Goal: Transaction & Acquisition: Download file/media

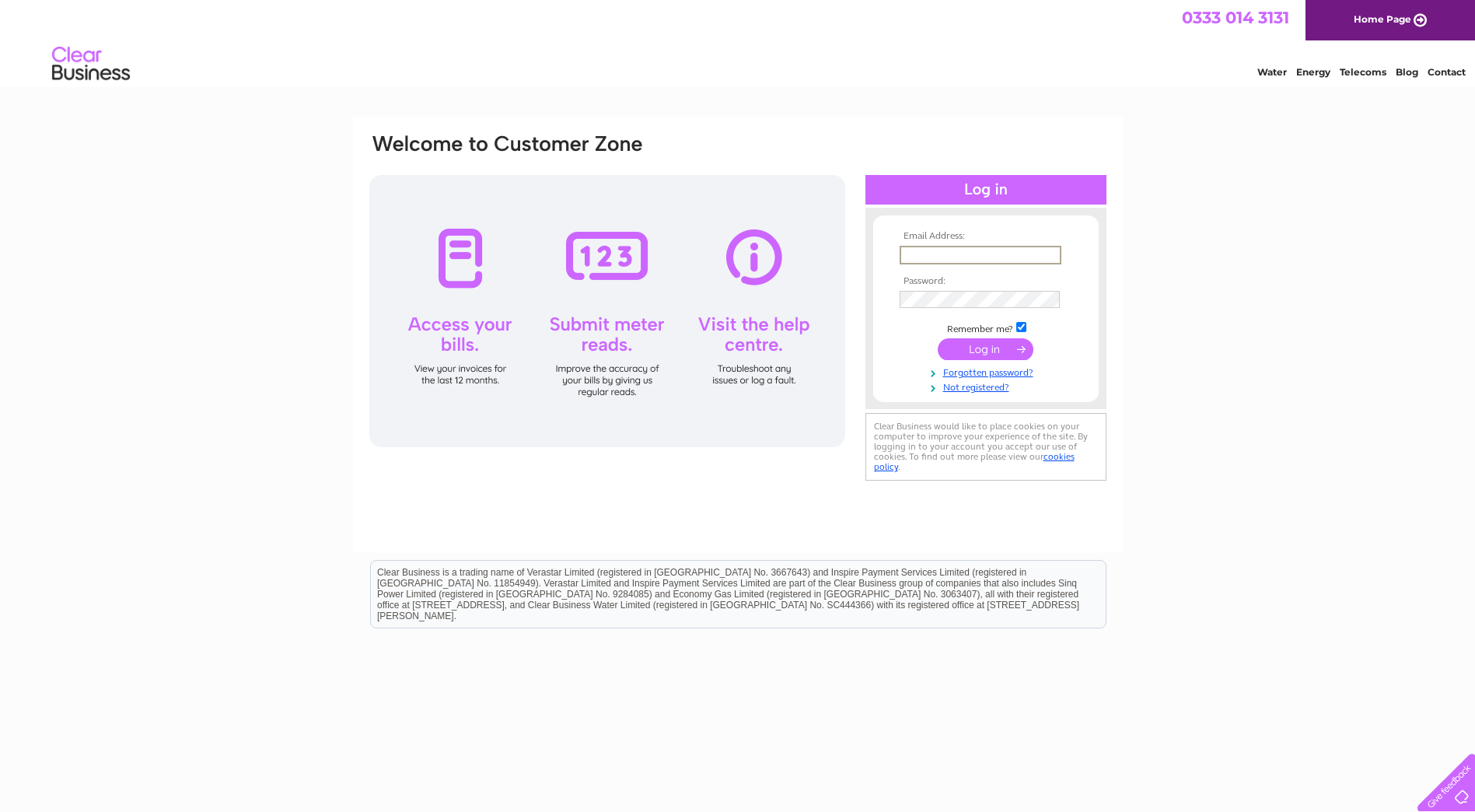
click at [1015, 245] on input "text" at bounding box center [980, 254] width 161 height 19
type input "[EMAIL_ADDRESS][DOMAIN_NAME]"
click at [983, 349] on input "submit" at bounding box center [986, 348] width 96 height 21
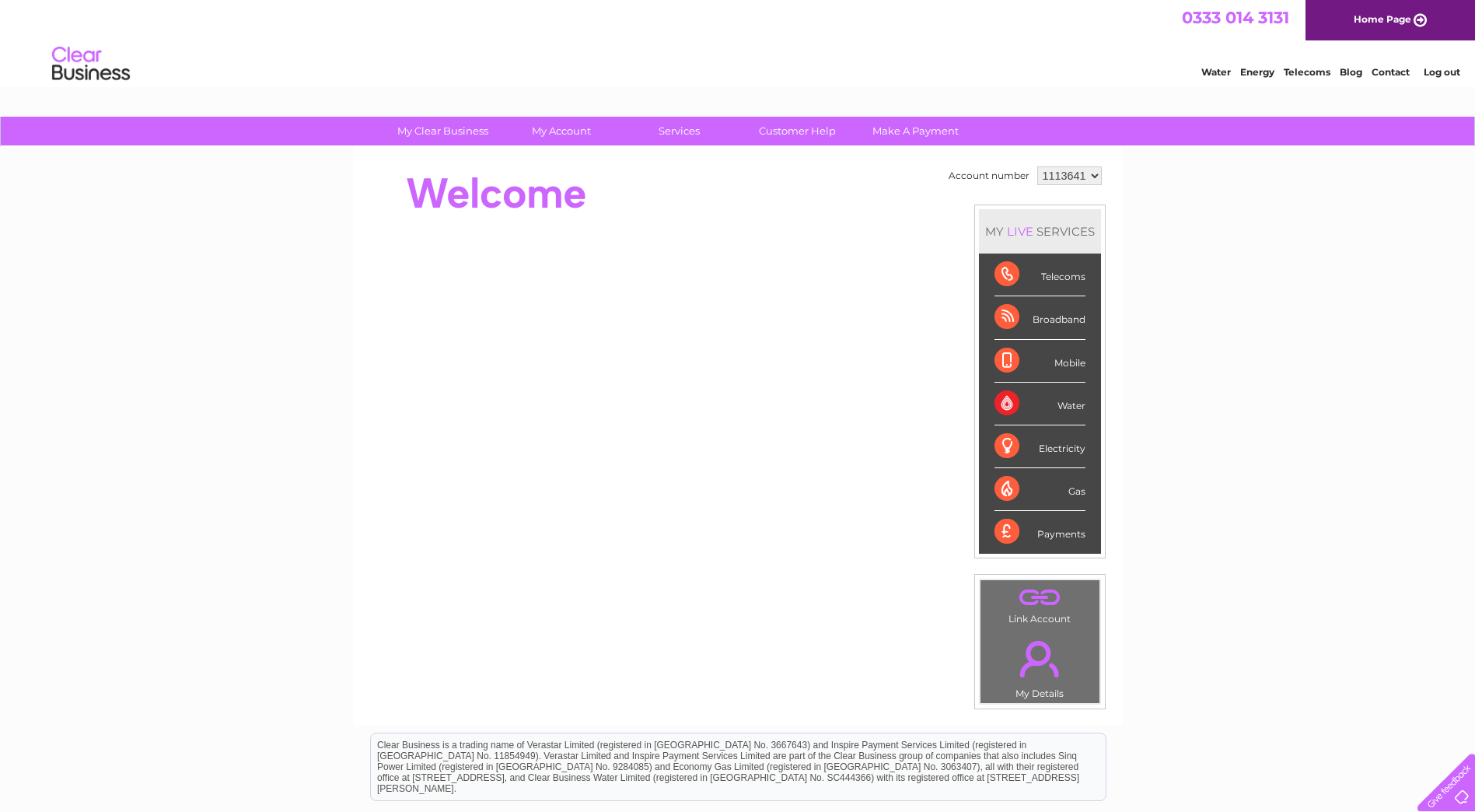
click at [1070, 177] on select "1113641 1125528 1125533" at bounding box center [1070, 175] width 64 height 19
select select "1125533"
click at [1038, 166] on select "1113641 1125528 1125533" at bounding box center [1070, 175] width 64 height 19
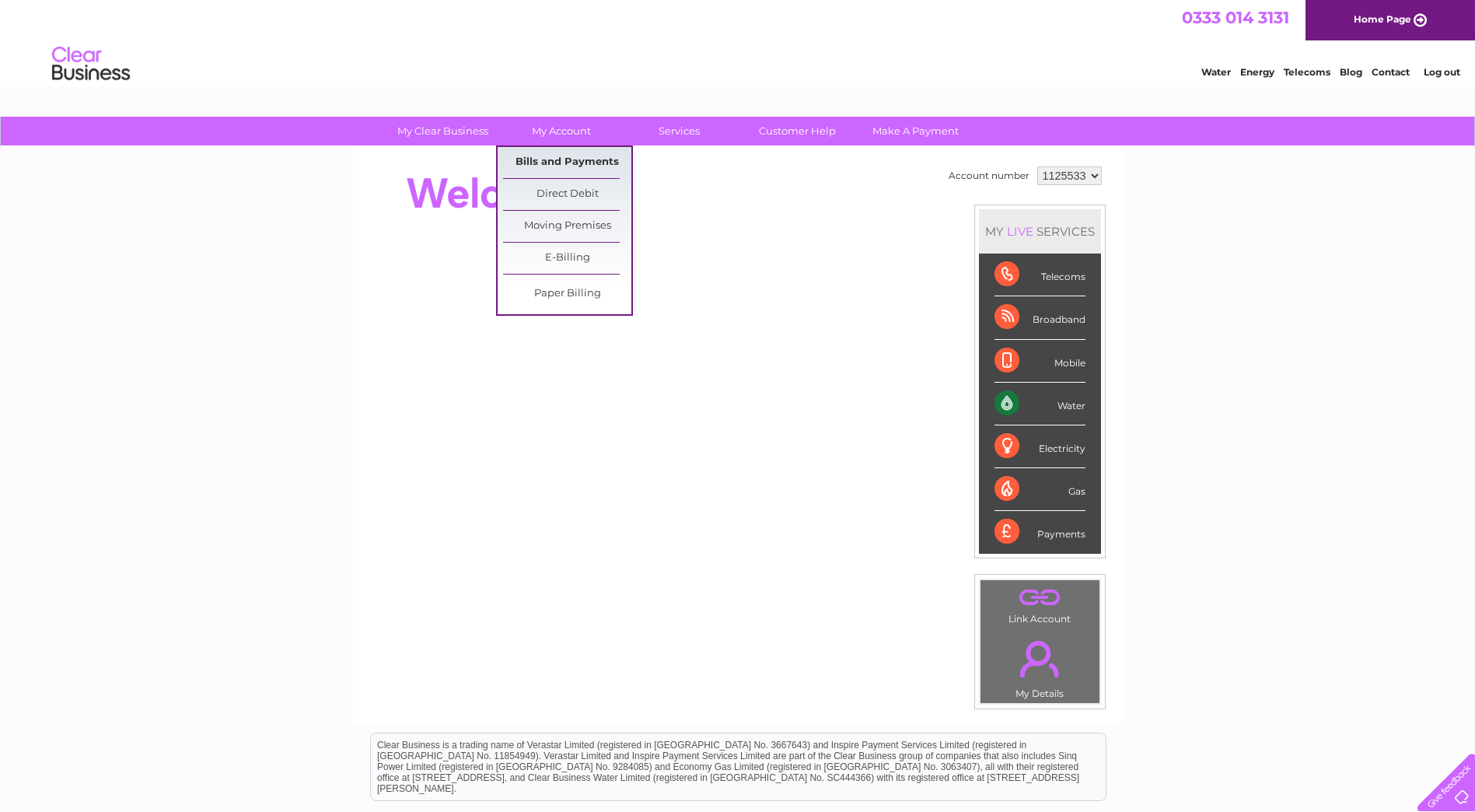
click at [571, 161] on link "Bills and Payments" at bounding box center [567, 162] width 128 height 31
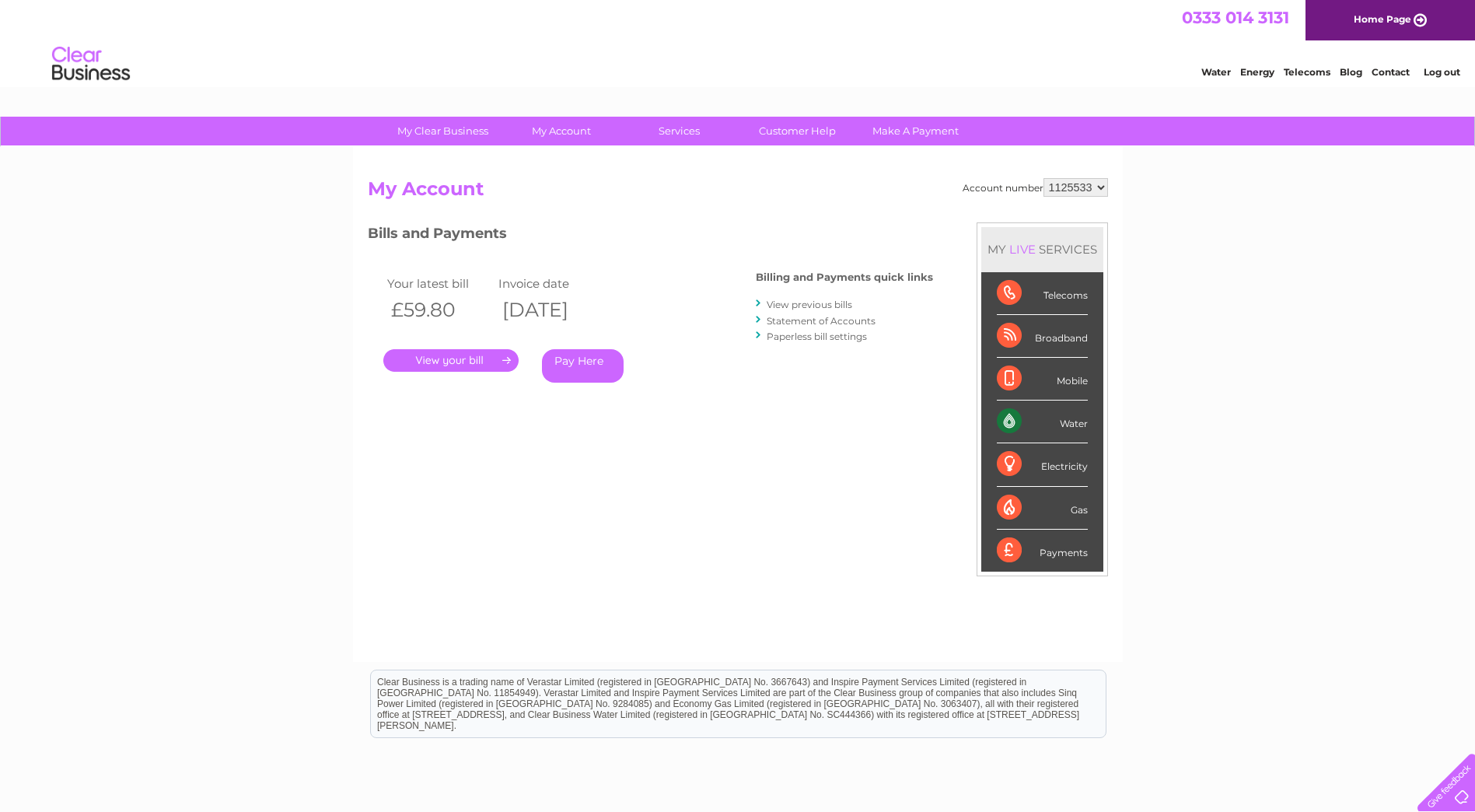
click at [810, 307] on link "View previous bills" at bounding box center [810, 305] width 86 height 12
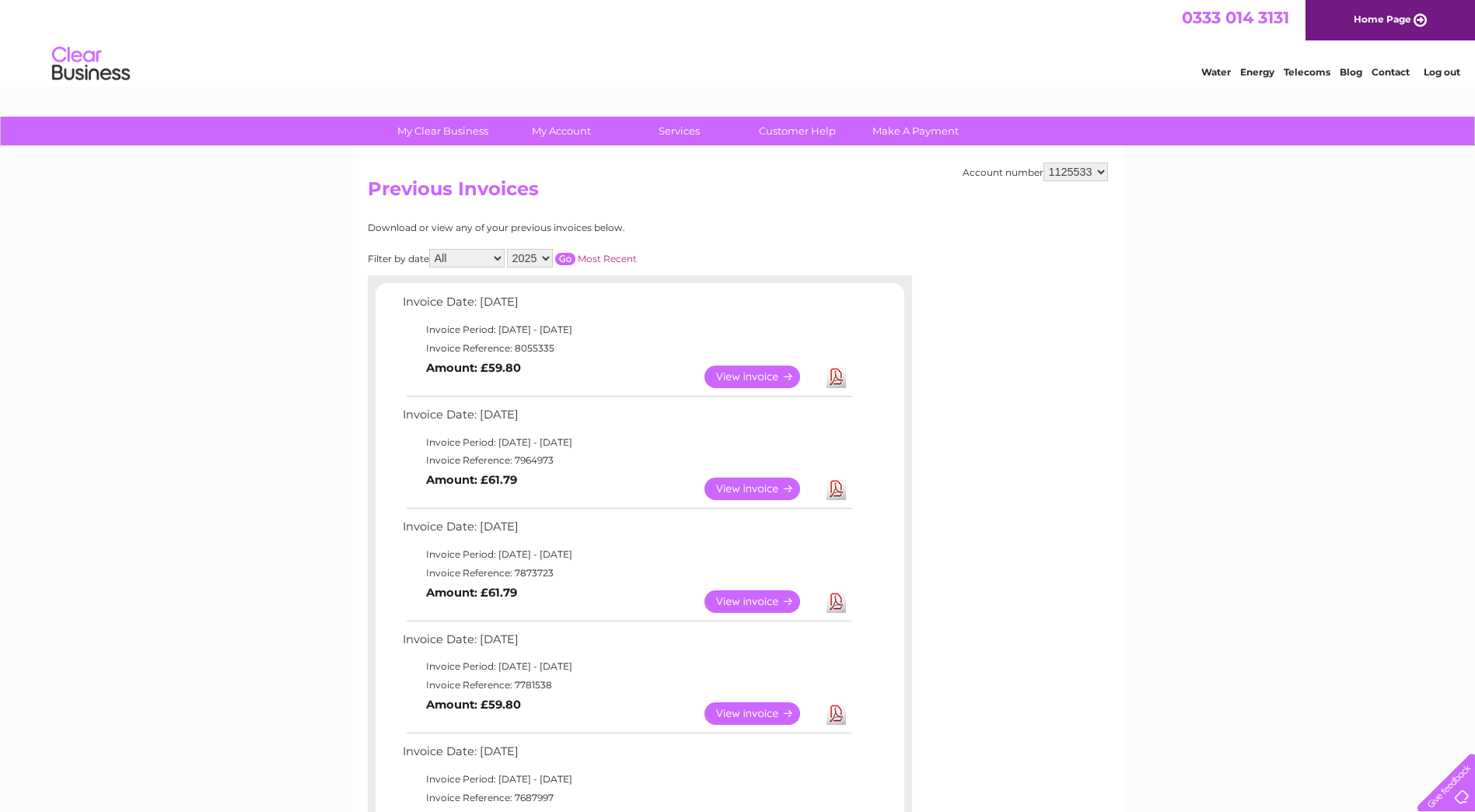
click at [830, 597] on link "Download" at bounding box center [837, 601] width 20 height 22
click at [838, 487] on link "Download" at bounding box center [837, 488] width 20 height 22
click at [839, 378] on link "Download" at bounding box center [837, 376] width 20 height 22
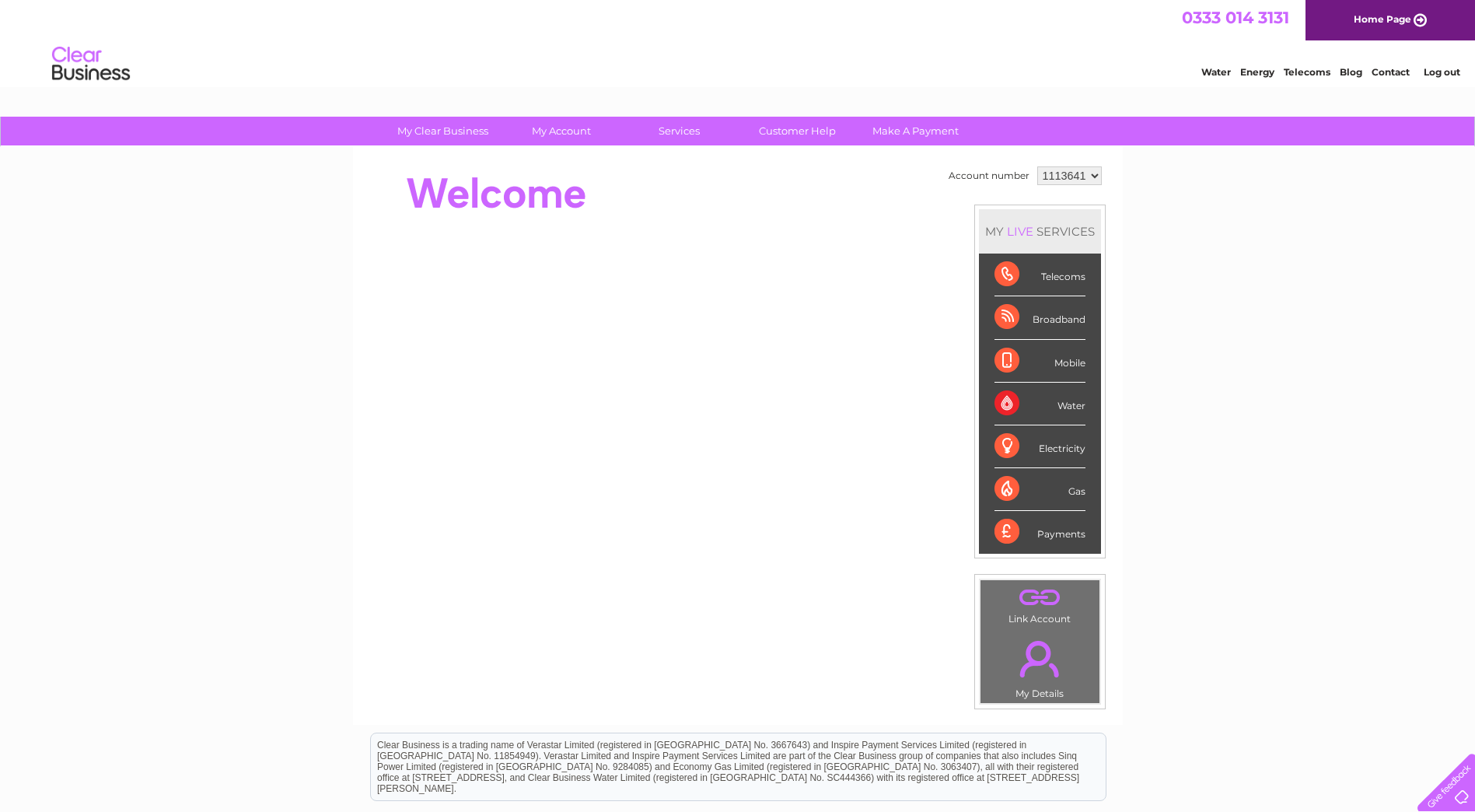
click at [1073, 178] on select "1113641 1125528 1125533" at bounding box center [1070, 175] width 64 height 19
select select "1125528"
click at [1038, 166] on select "1113641 1125528 1125533" at bounding box center [1070, 175] width 64 height 19
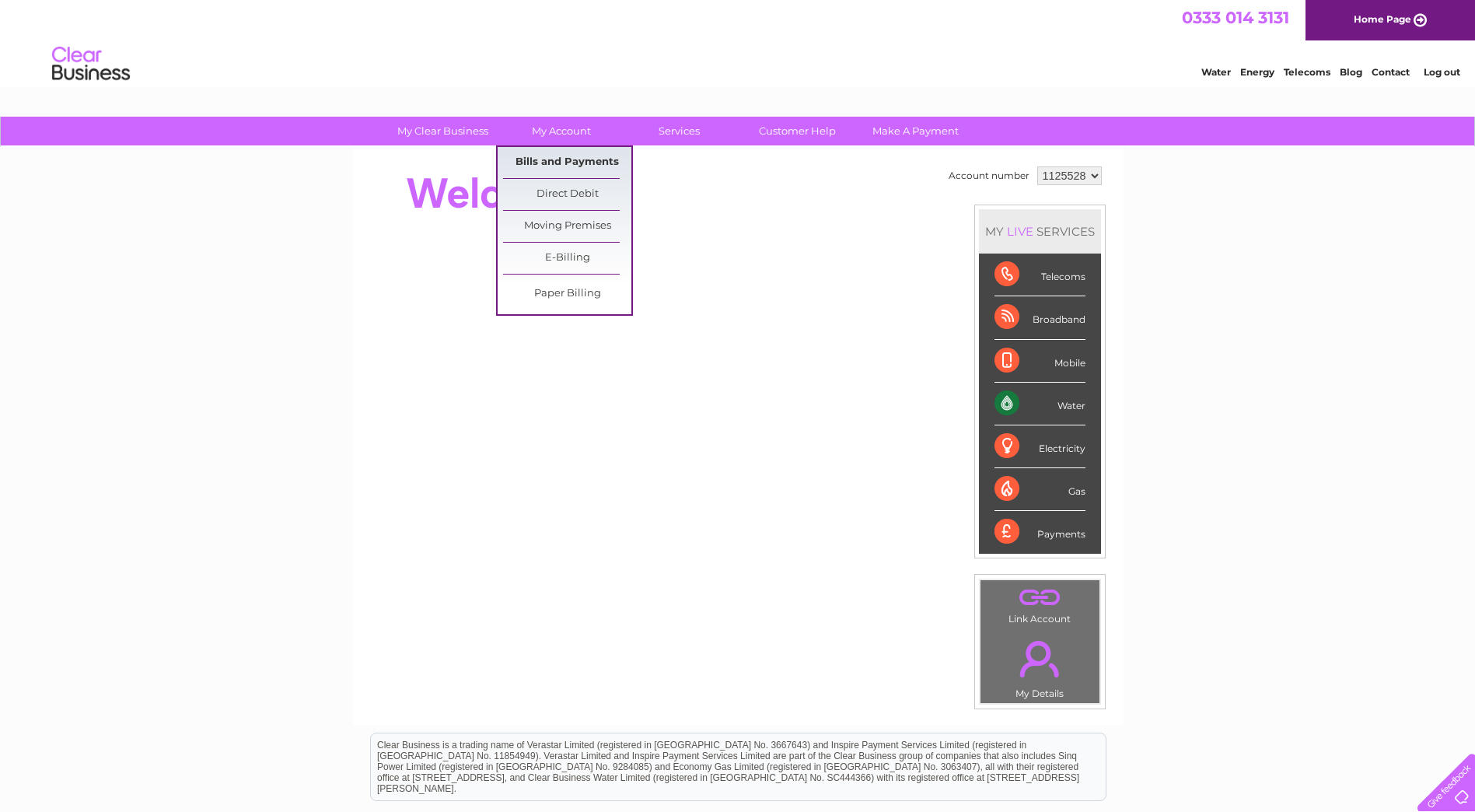
click at [566, 166] on link "Bills and Payments" at bounding box center [567, 162] width 128 height 31
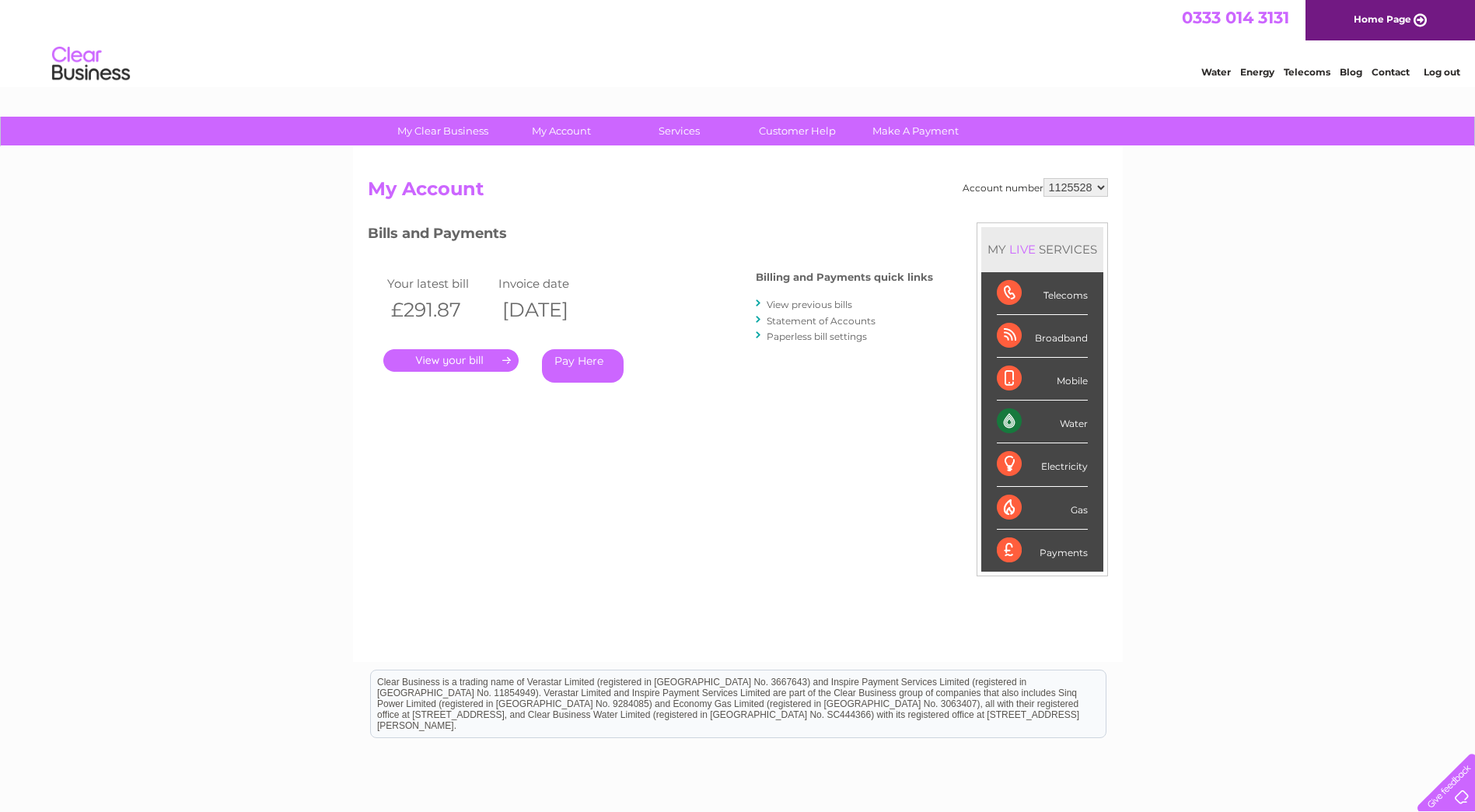
click at [821, 302] on link "View previous bills" at bounding box center [810, 305] width 86 height 12
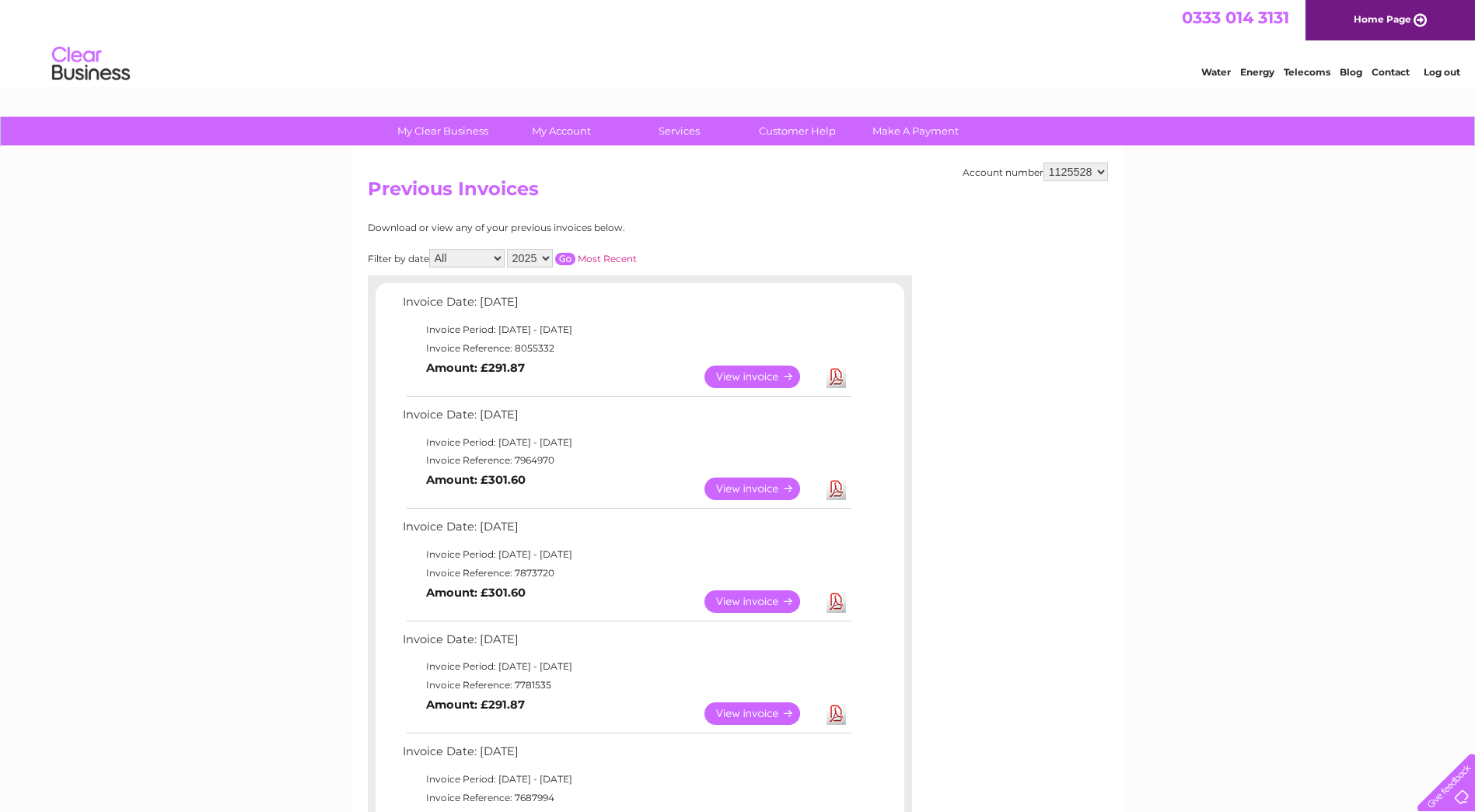
click at [828, 599] on link "Download" at bounding box center [837, 601] width 20 height 22
click at [837, 488] on link "Download" at bounding box center [837, 488] width 20 height 22
click at [834, 382] on link "Download" at bounding box center [837, 376] width 20 height 22
click at [1028, 536] on div "Account number 1113641 1125528 1125533 Previous Invoices Download or view any o…" at bounding box center [738, 760] width 770 height 1228
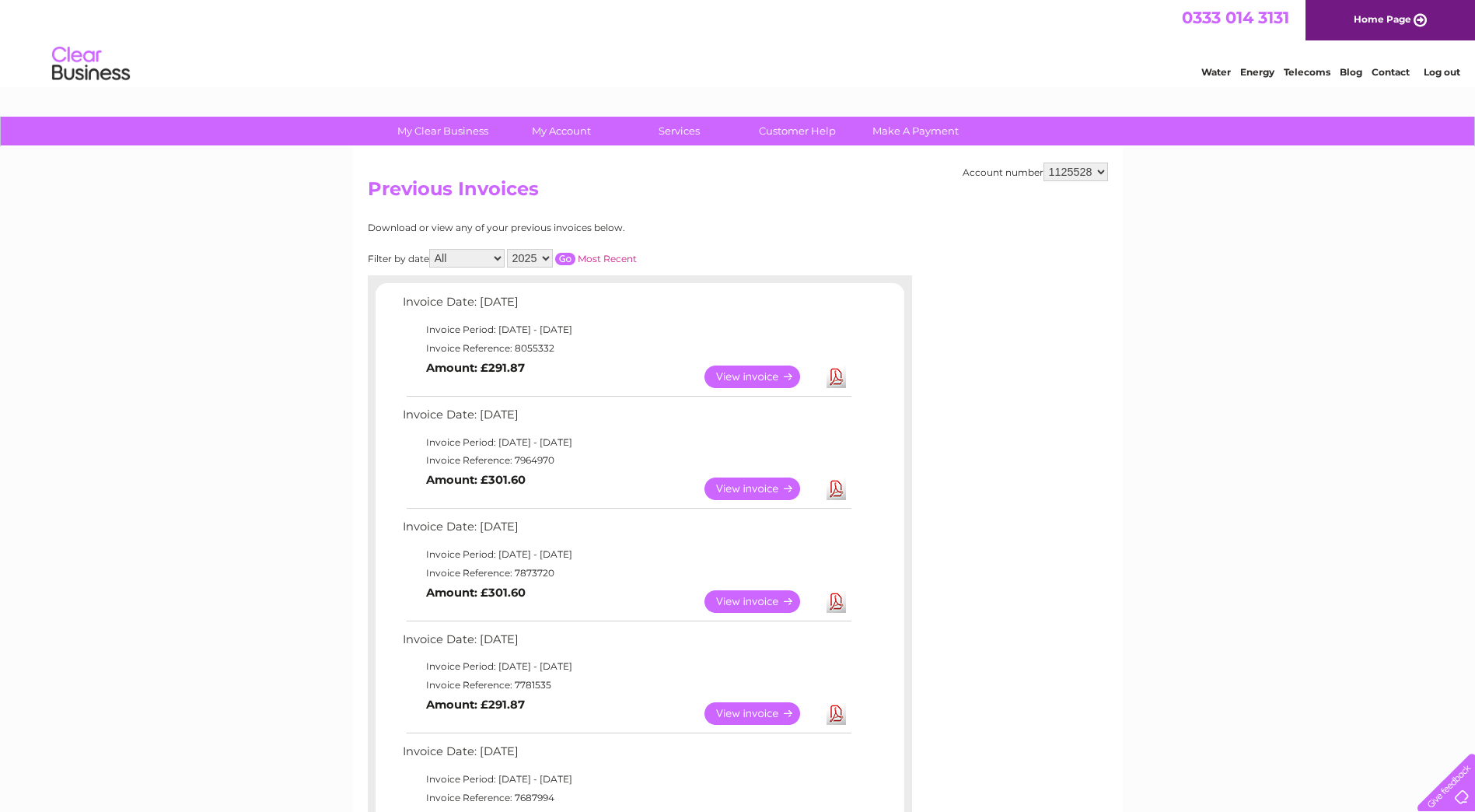
click at [1441, 75] on link "Log out" at bounding box center [1442, 72] width 36 height 12
